Goal: Transaction & Acquisition: Purchase product/service

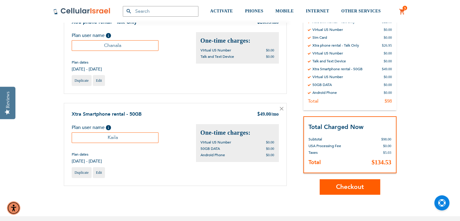
scroll to position [171, 0]
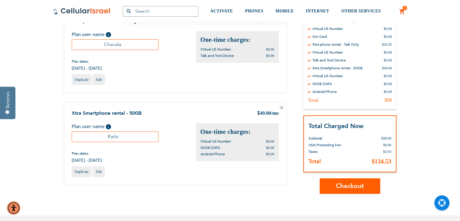
click at [369, 185] on button "Checkout" at bounding box center [350, 185] width 60 height 15
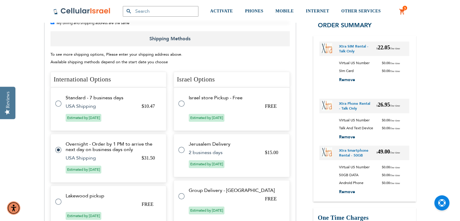
scroll to position [202, 0]
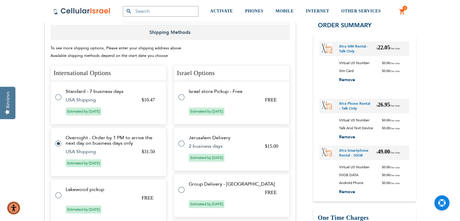
click at [57, 191] on label at bounding box center [61, 191] width 12 height 0
radio input "false"
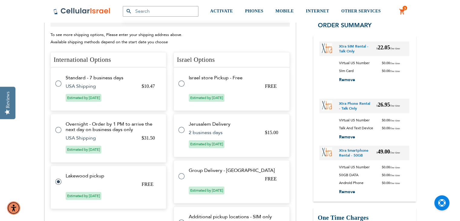
radio input "false"
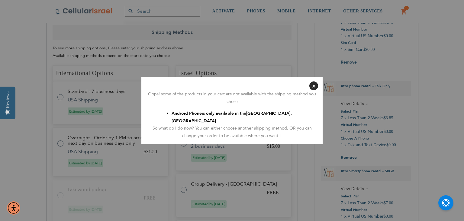
click at [314, 90] on button "Close" at bounding box center [314, 85] width 9 height 9
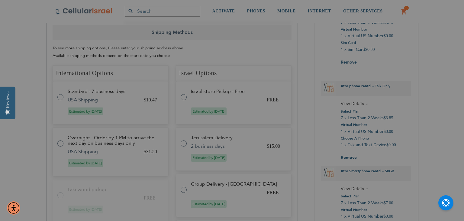
checkbox input "false"
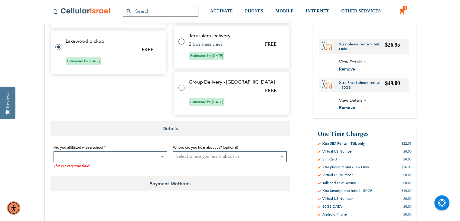
scroll to position [273, 0]
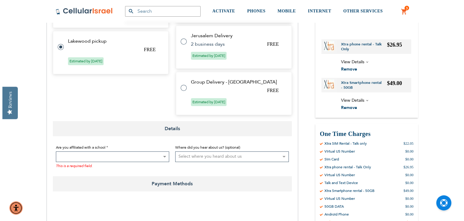
radio input "false"
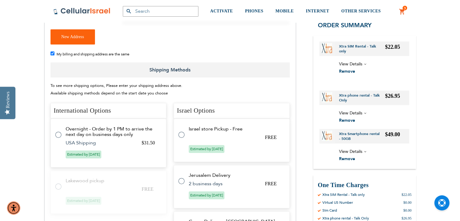
scroll to position [164, 0]
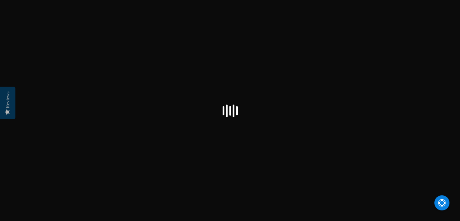
scroll to position [164, 0]
checkbox input "false"
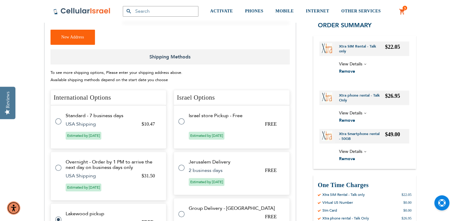
click at [58, 118] on label at bounding box center [61, 118] width 12 height 0
radio input "true"
radio input "false"
checkbox input "true"
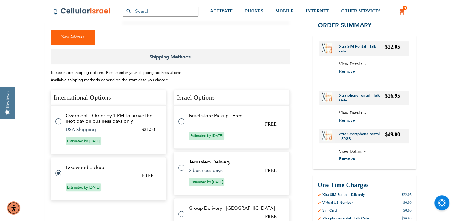
radio input "false"
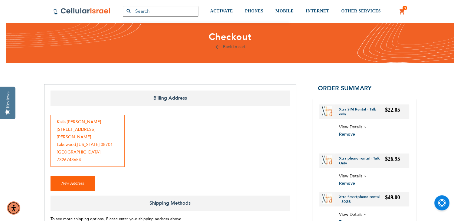
scroll to position [0, 0]
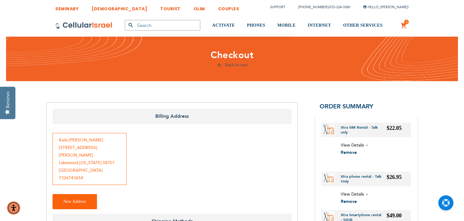
radio input "false"
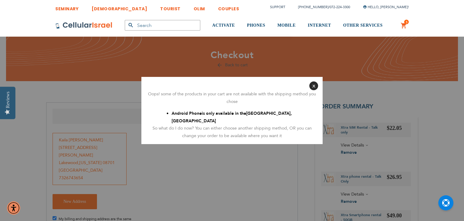
click at [313, 90] on button "Close" at bounding box center [314, 85] width 9 height 9
